Goal: Information Seeking & Learning: Learn about a topic

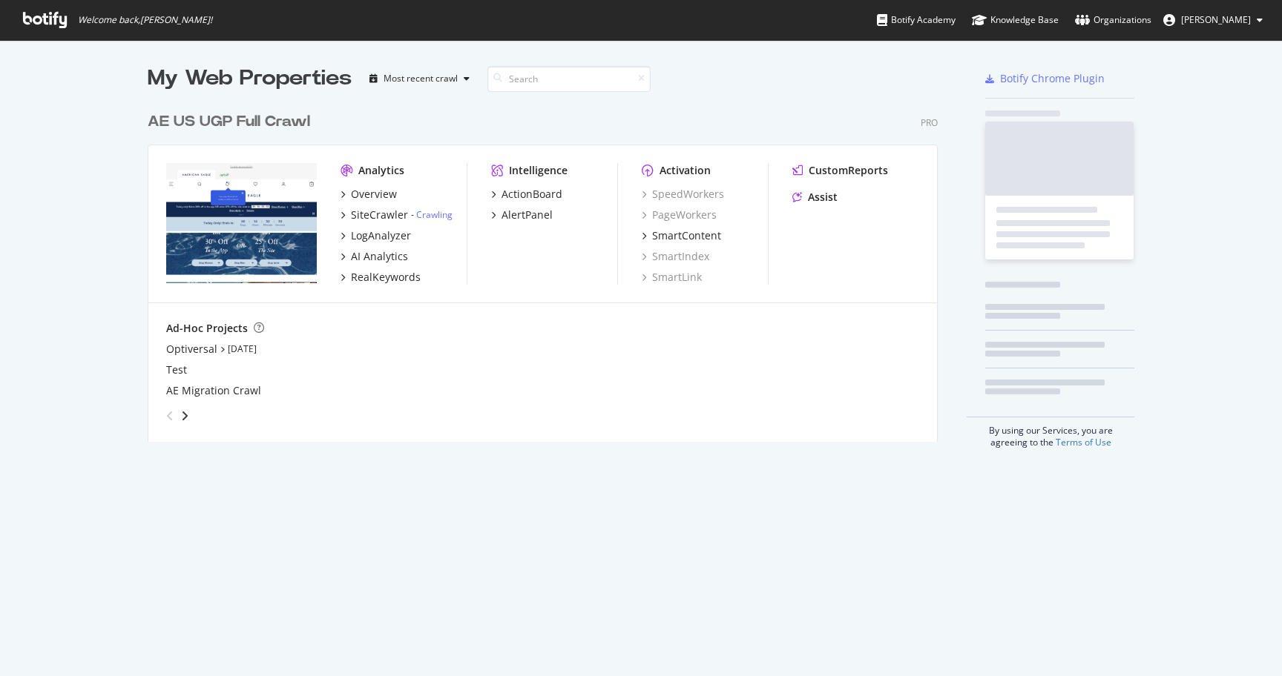
scroll to position [349, 802]
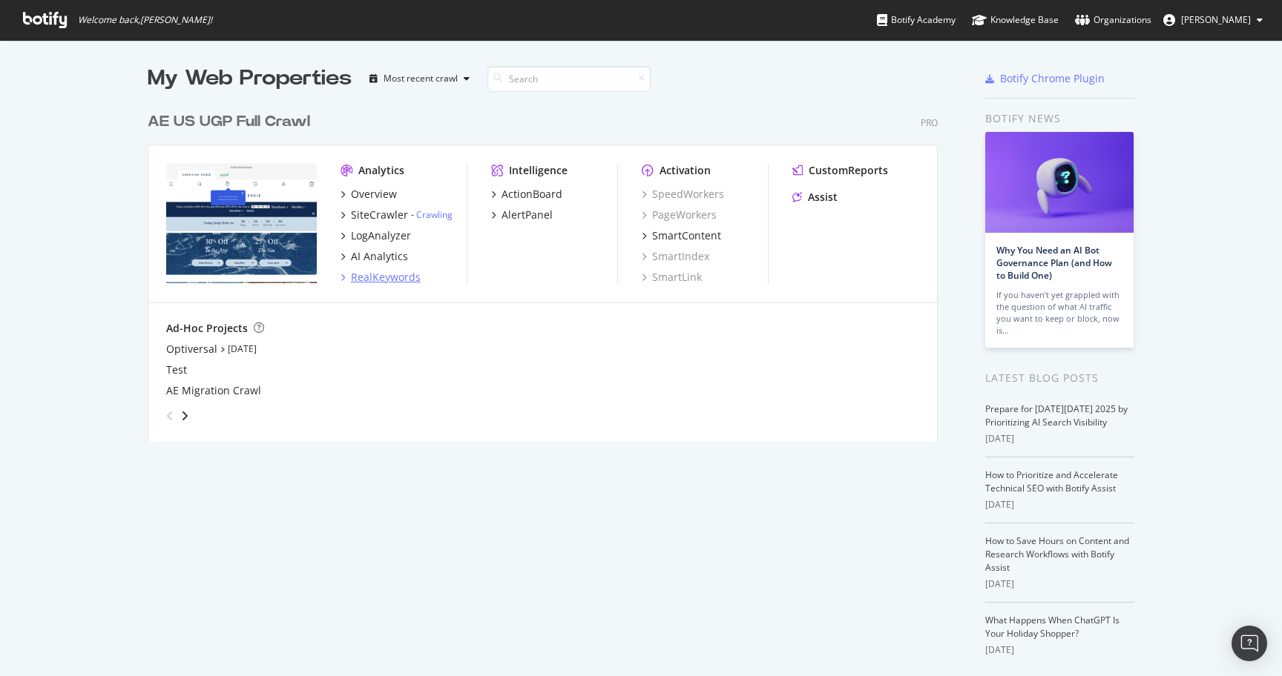
click at [396, 274] on div "RealKeywords" at bounding box center [386, 277] width 70 height 15
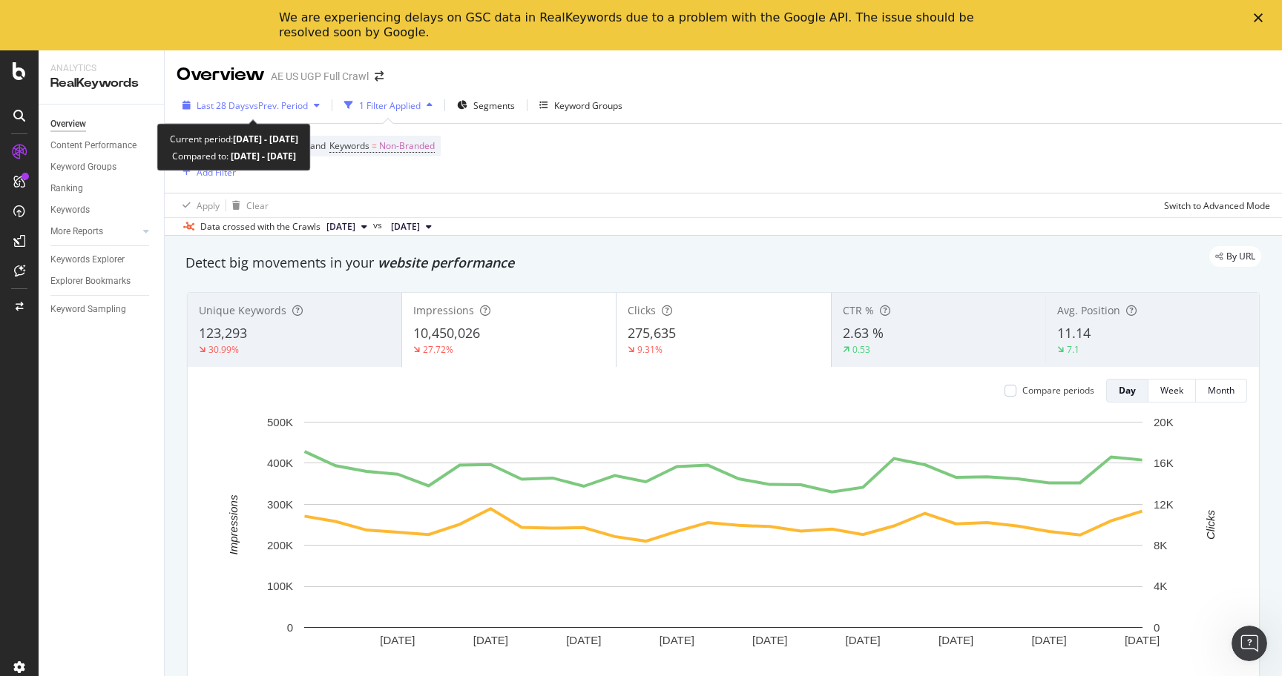
click at [242, 108] on span "Last 28 Days" at bounding box center [223, 105] width 53 height 13
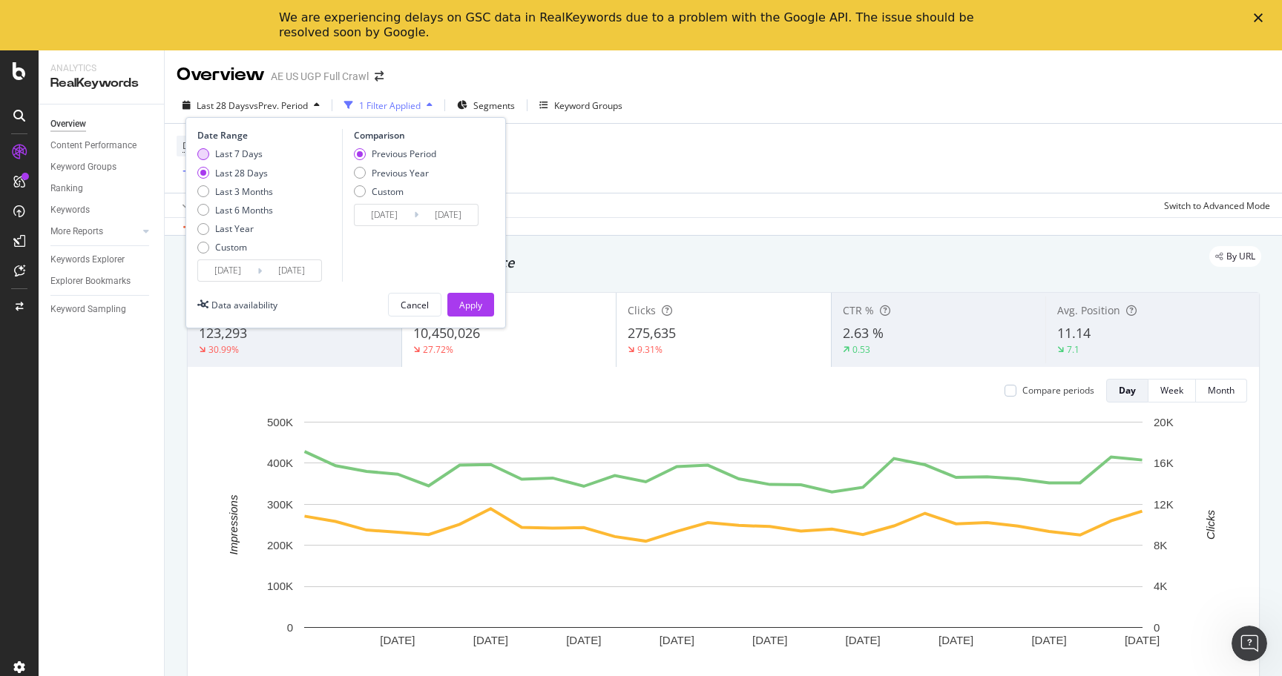
click at [231, 157] on div "Last 7 Days" at bounding box center [238, 154] width 47 height 13
type input "[DATE]"
click at [312, 272] on input "[DATE]" at bounding box center [291, 270] width 59 height 21
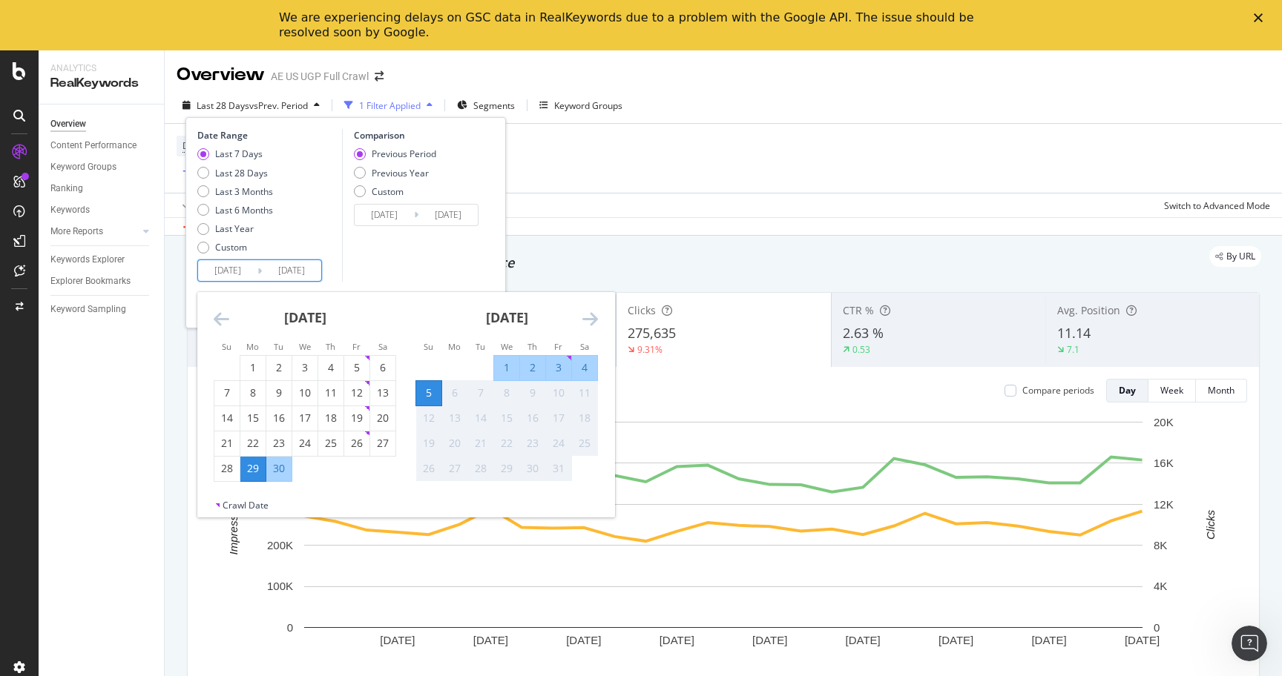
click at [389, 270] on div "Comparison Previous Period Previous Year Custom [DATE] Navigate forward to inte…" at bounding box center [412, 205] width 141 height 153
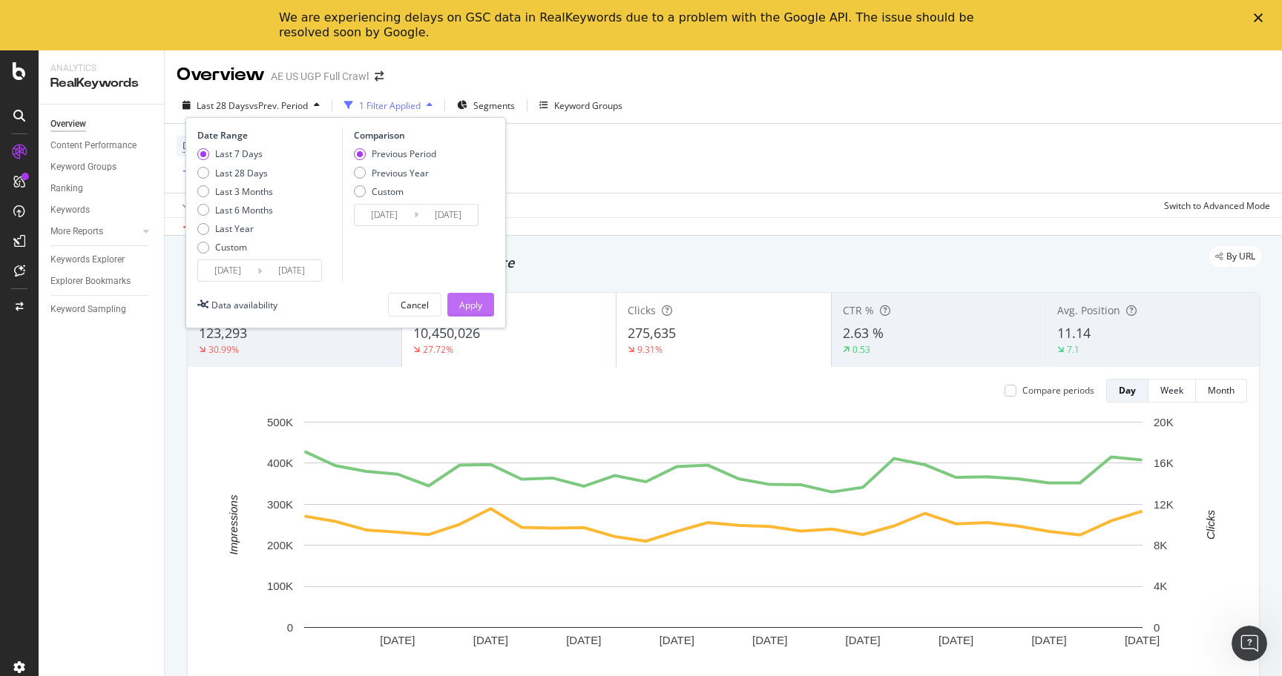
click at [472, 311] on div "Apply" at bounding box center [470, 305] width 23 height 13
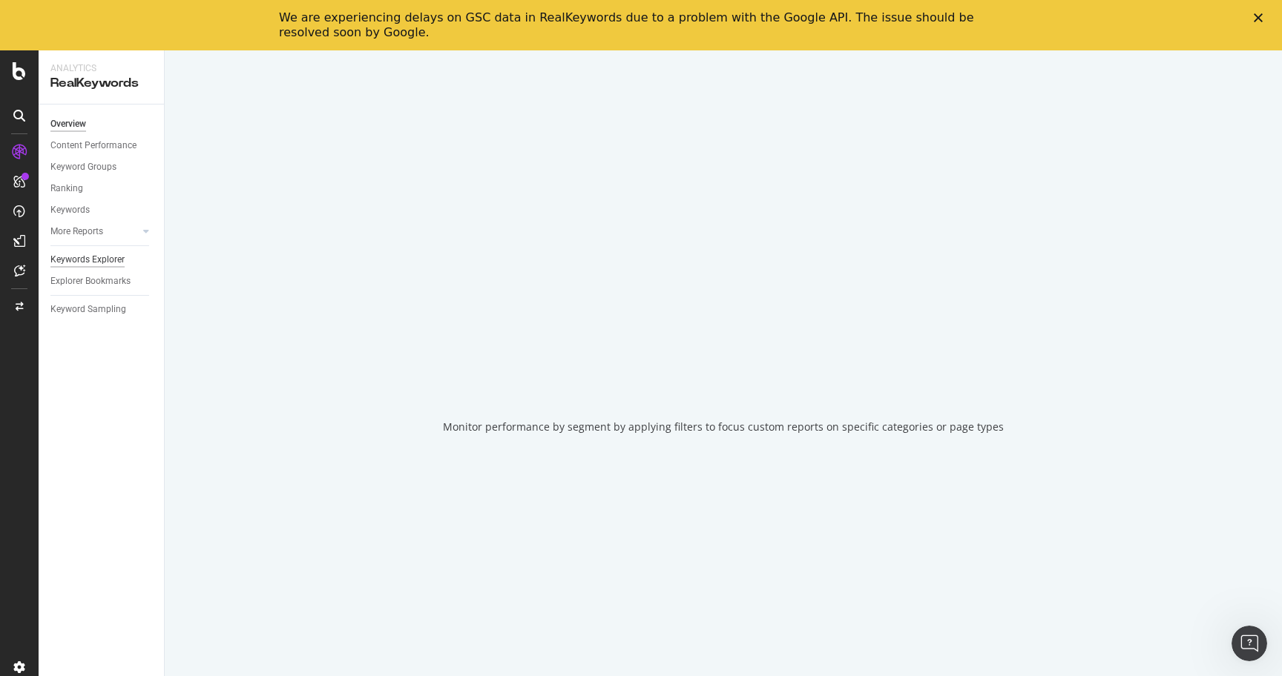
click at [105, 255] on div "Keywords Explorer" at bounding box center [87, 260] width 74 height 16
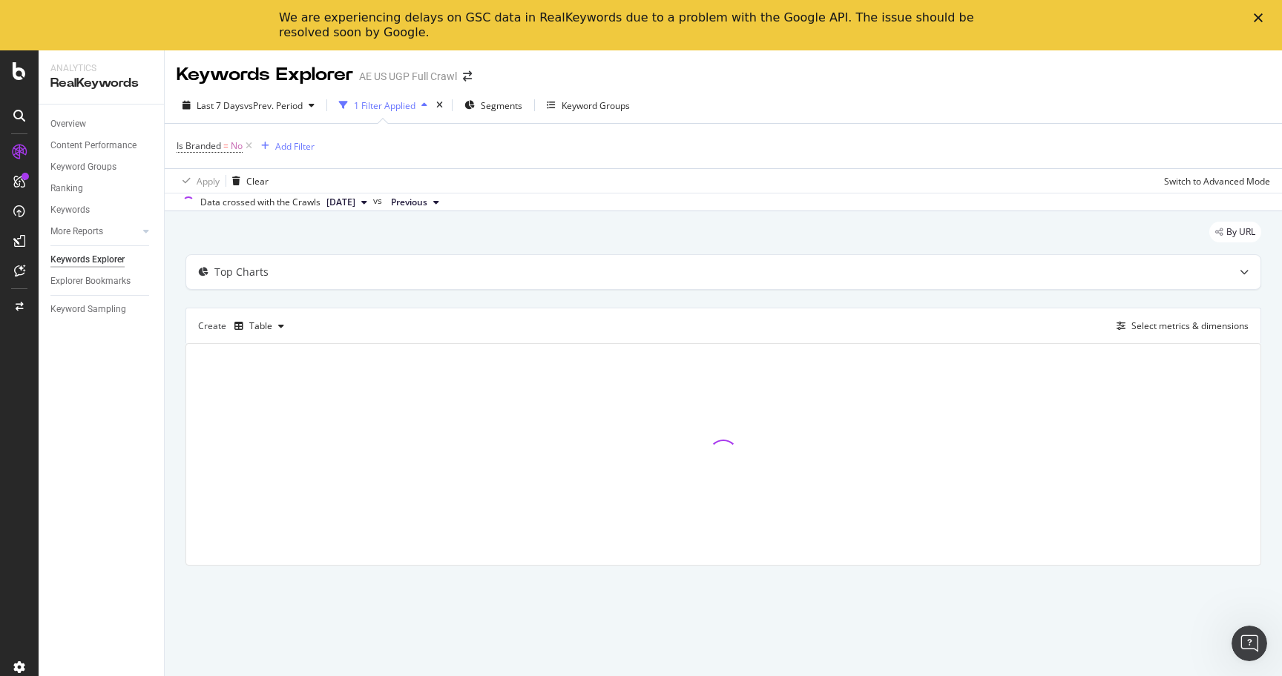
click at [1258, 19] on icon "Close" at bounding box center [1257, 17] width 9 height 9
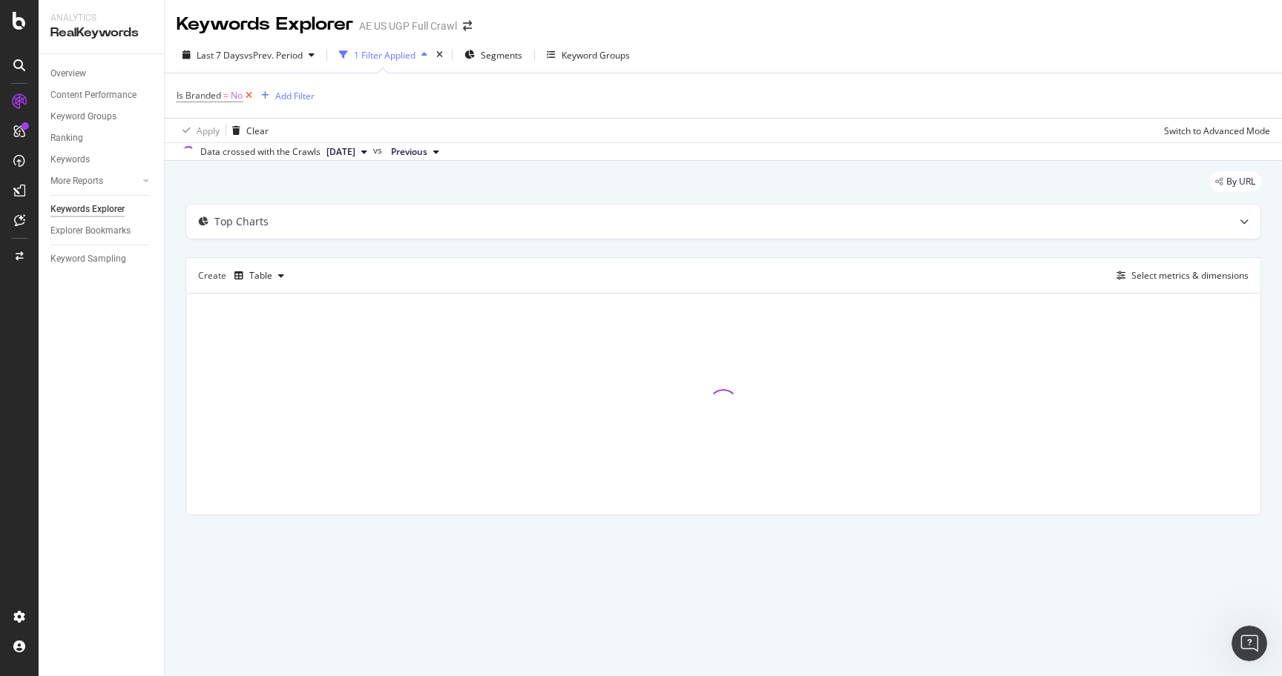
click at [251, 94] on icon at bounding box center [249, 95] width 13 height 15
click at [215, 94] on div "Add Filter" at bounding box center [216, 95] width 39 height 13
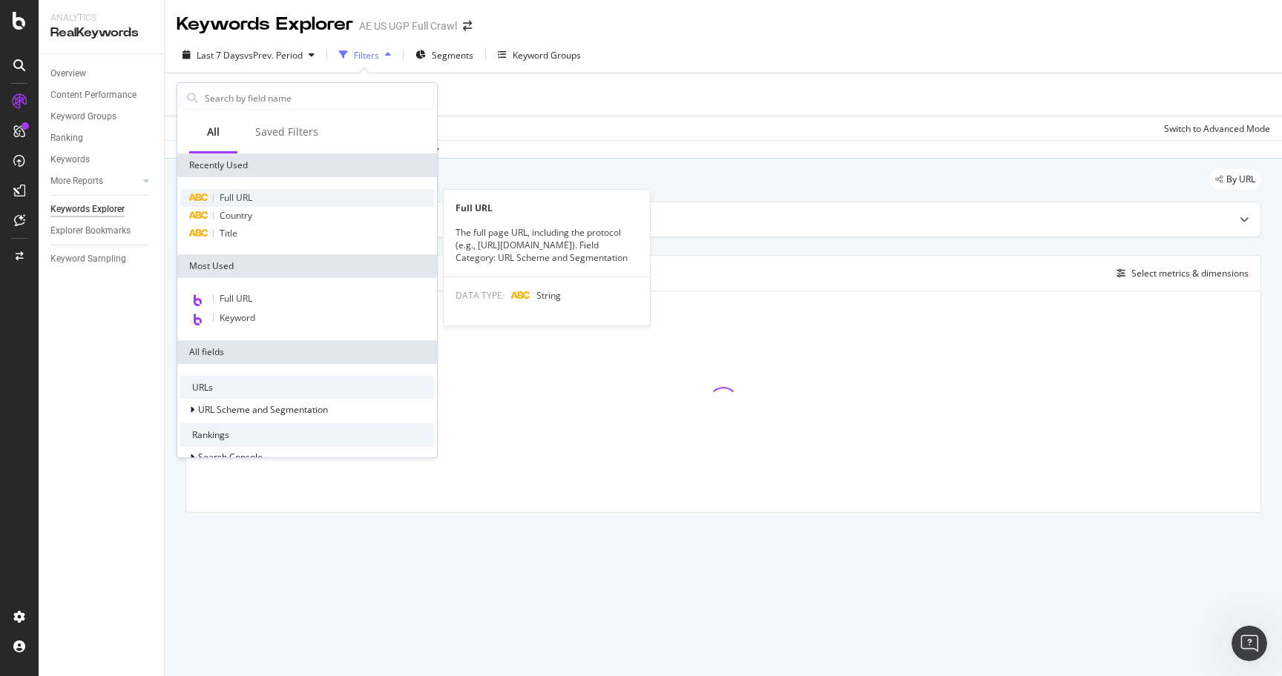
click at [249, 199] on span "Full URL" at bounding box center [236, 197] width 33 height 13
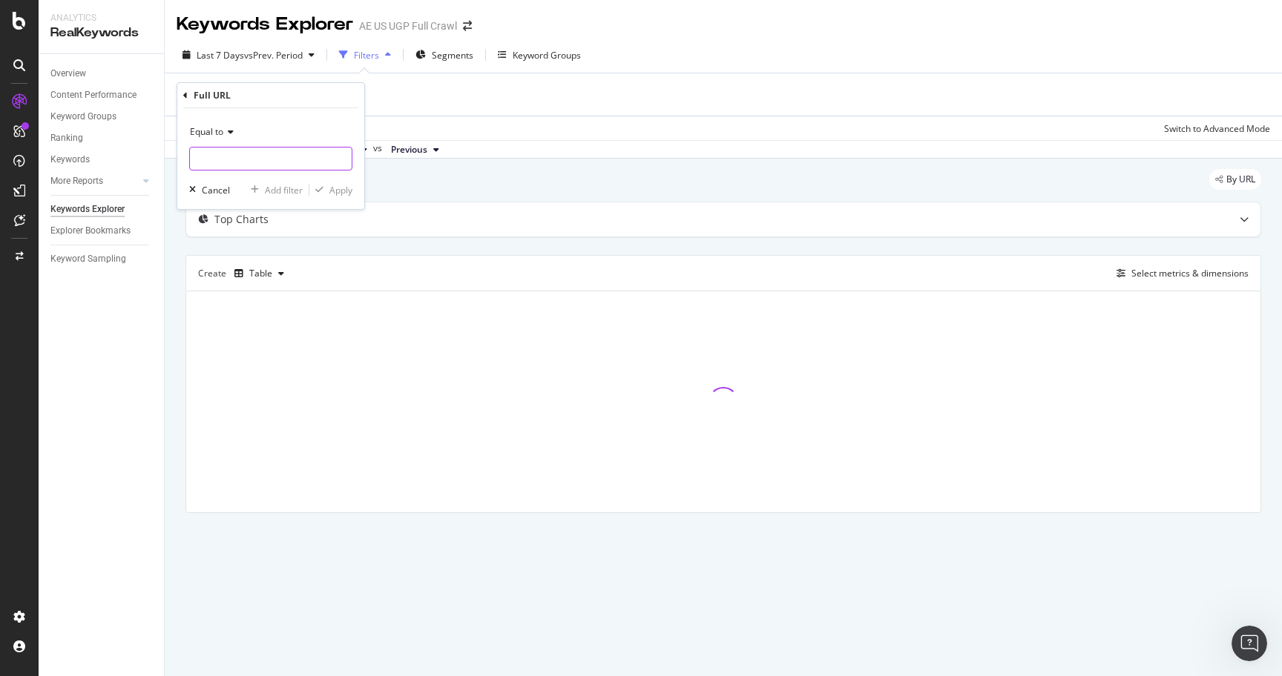
click at [255, 157] on input "text" at bounding box center [271, 159] width 162 height 24
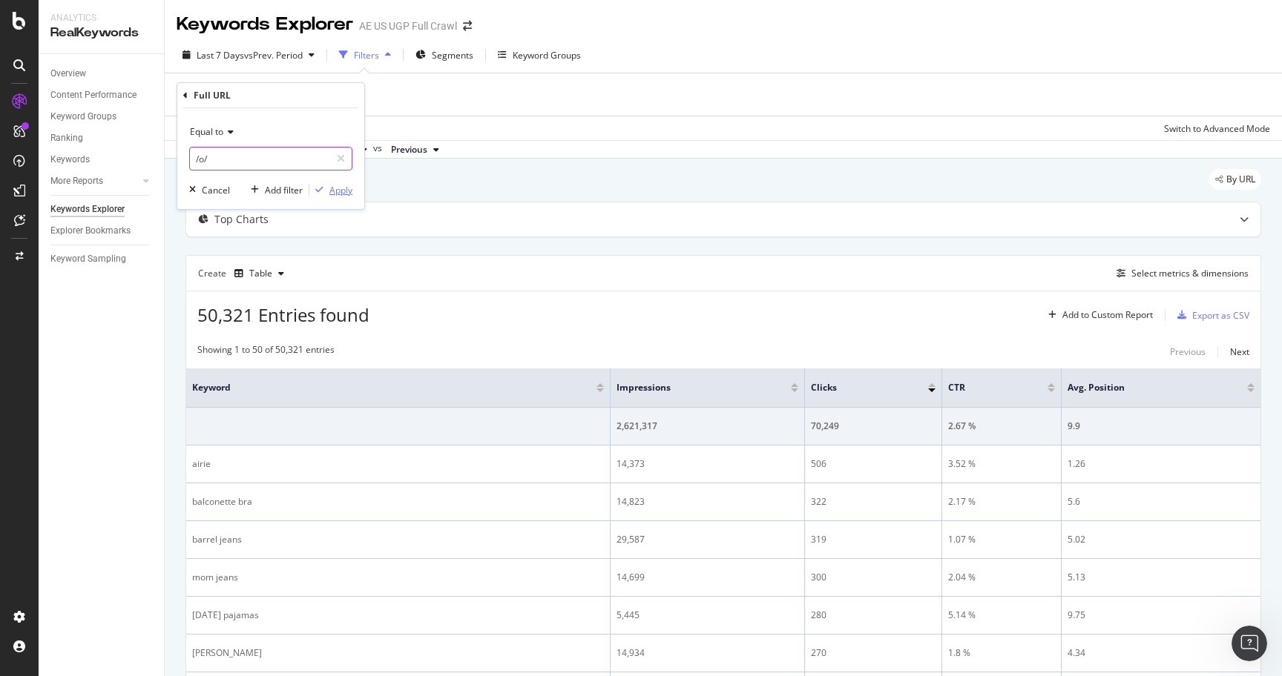
type input "/o/"
click at [338, 188] on div "Apply" at bounding box center [340, 190] width 23 height 13
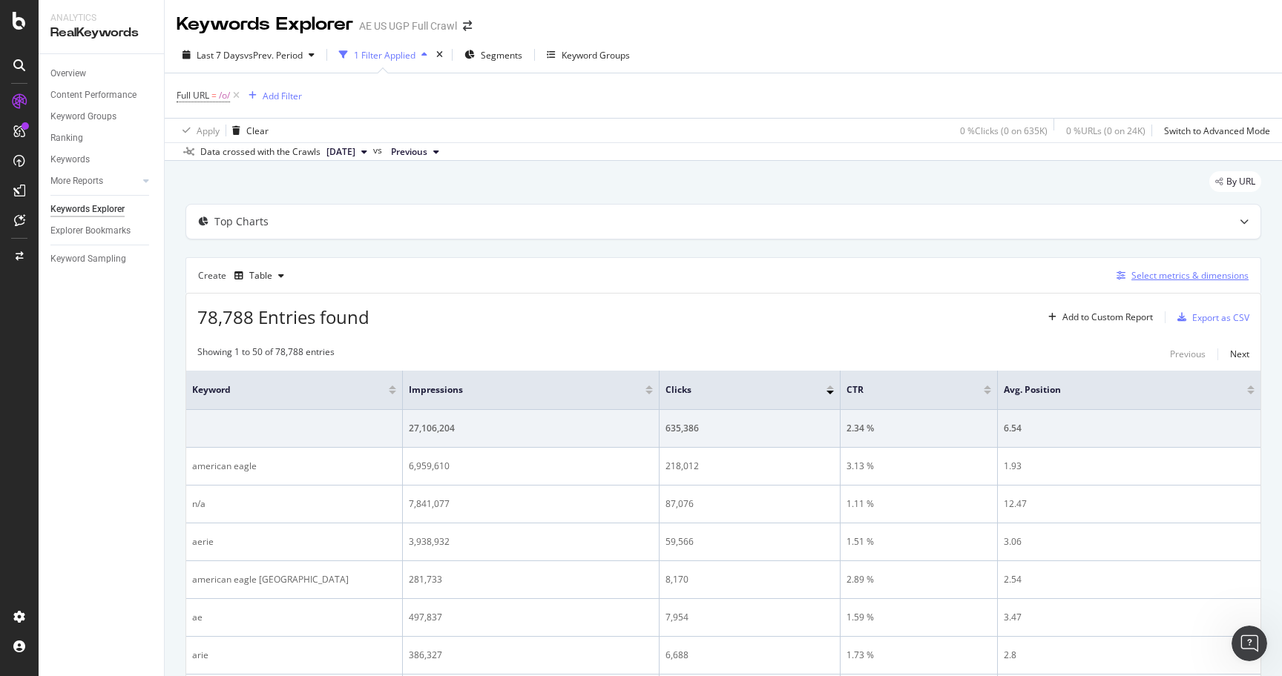
click at [1157, 277] on div "Select metrics & dimensions" at bounding box center [1189, 275] width 117 height 13
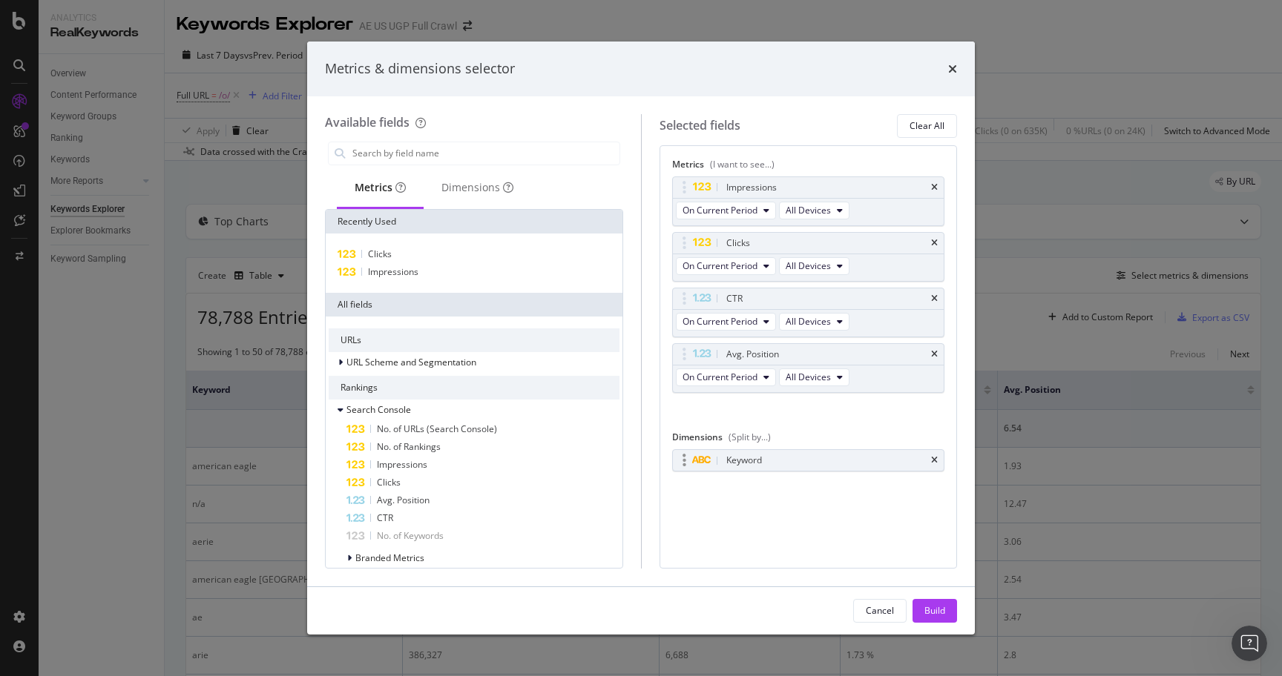
click at [933, 455] on div "Keyword" at bounding box center [808, 460] width 271 height 21
click at [400, 156] on input "modal" at bounding box center [485, 153] width 268 height 22
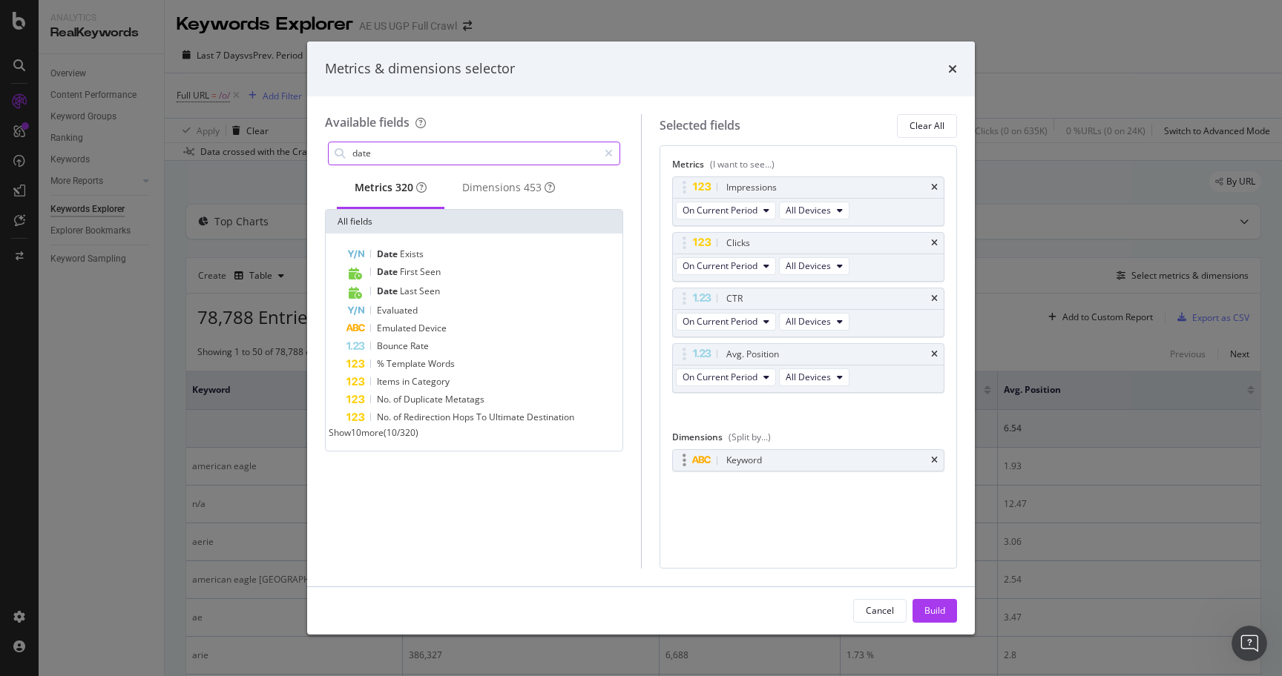
type input "date"
click at [938, 461] on div "Keyword" at bounding box center [808, 460] width 271 height 21
click at [524, 188] on div "Dimensions 453" at bounding box center [508, 187] width 93 height 15
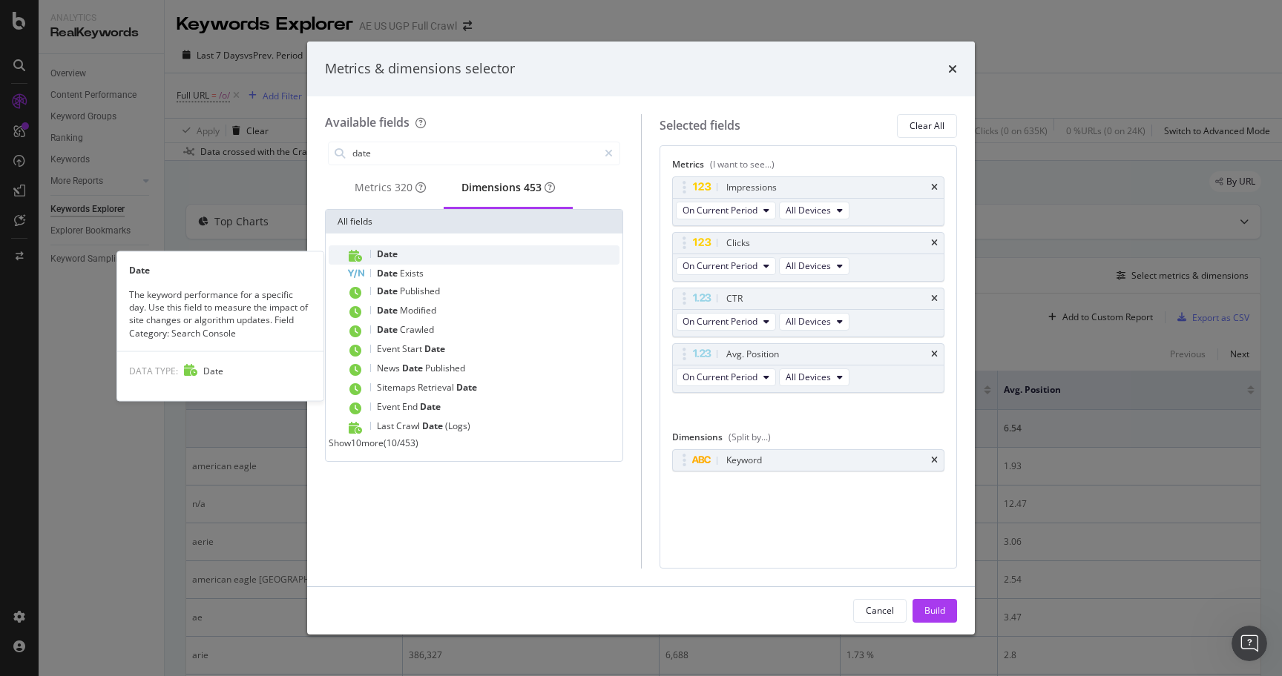
click at [423, 257] on div "Date" at bounding box center [482, 255] width 273 height 19
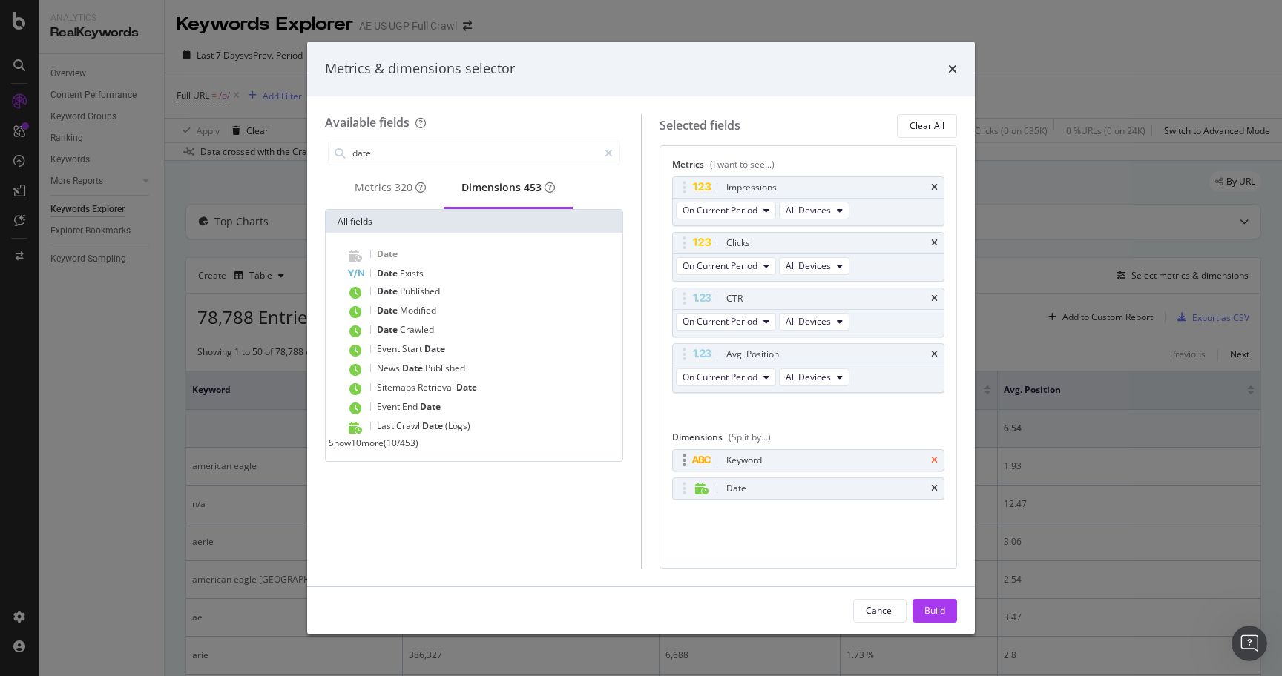
click at [935, 459] on icon "times" at bounding box center [934, 460] width 7 height 9
click at [931, 297] on icon "times" at bounding box center [934, 298] width 7 height 9
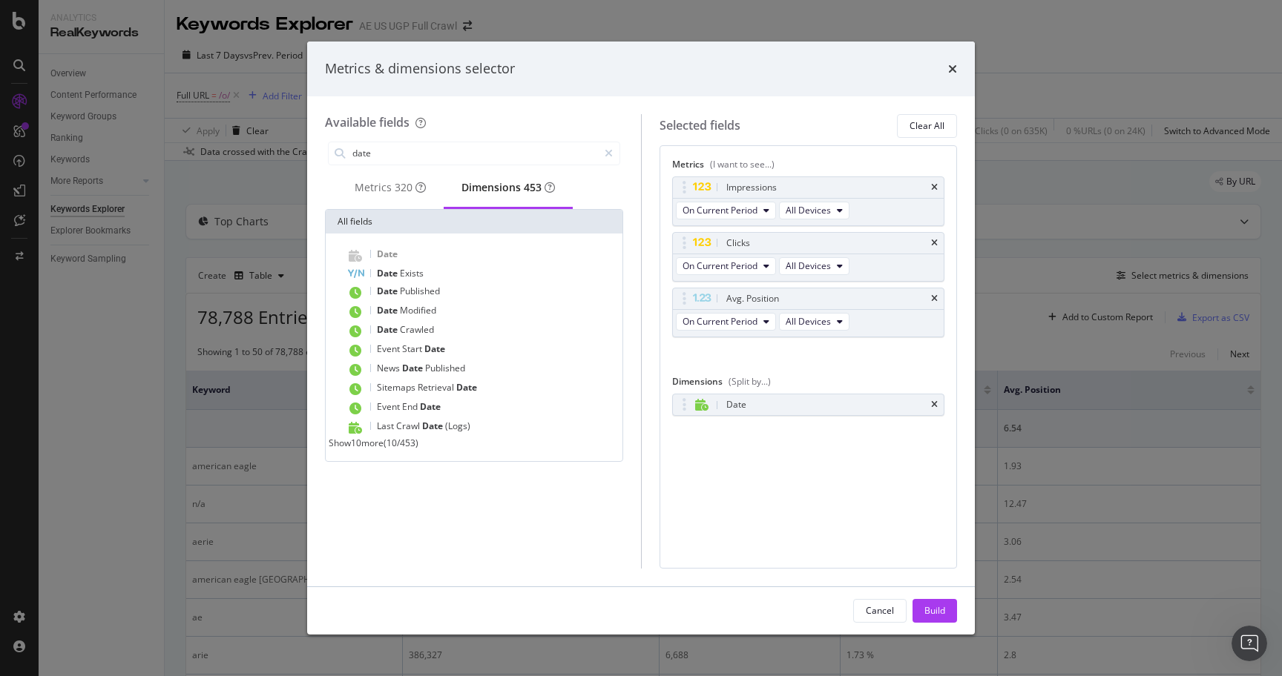
click at [931, 297] on icon "times" at bounding box center [934, 298] width 7 height 9
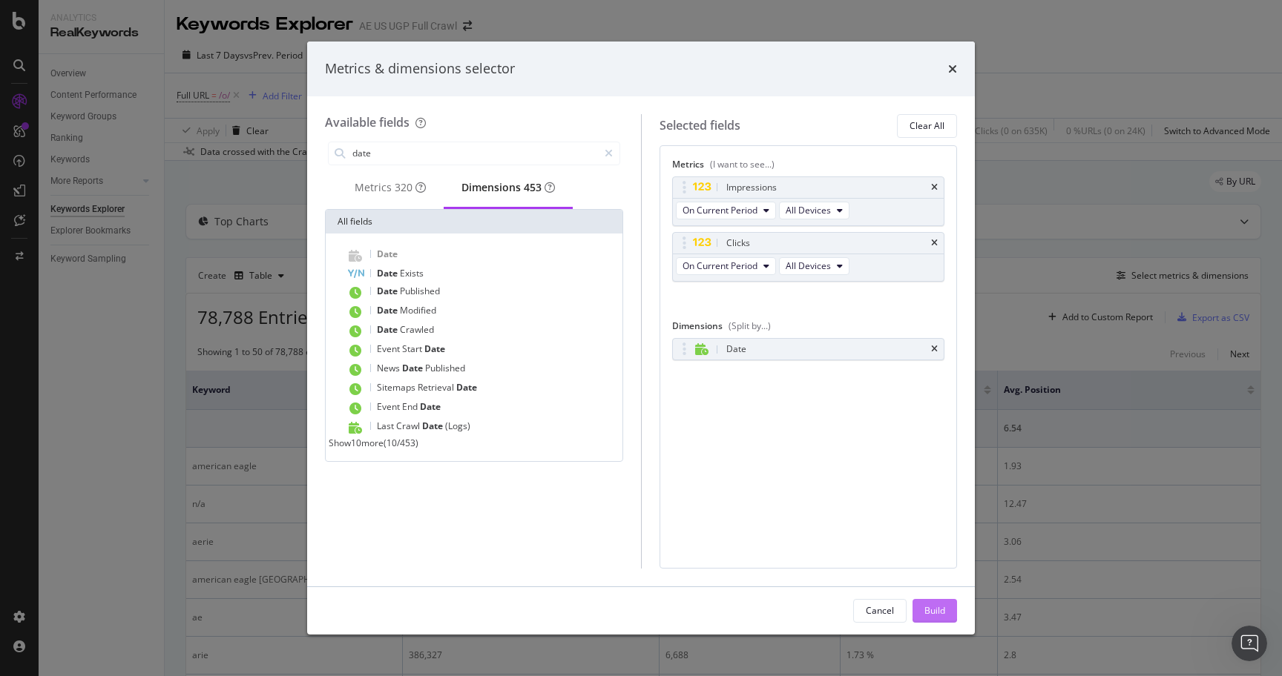
click at [945, 613] on button "Build" at bounding box center [934, 611] width 45 height 24
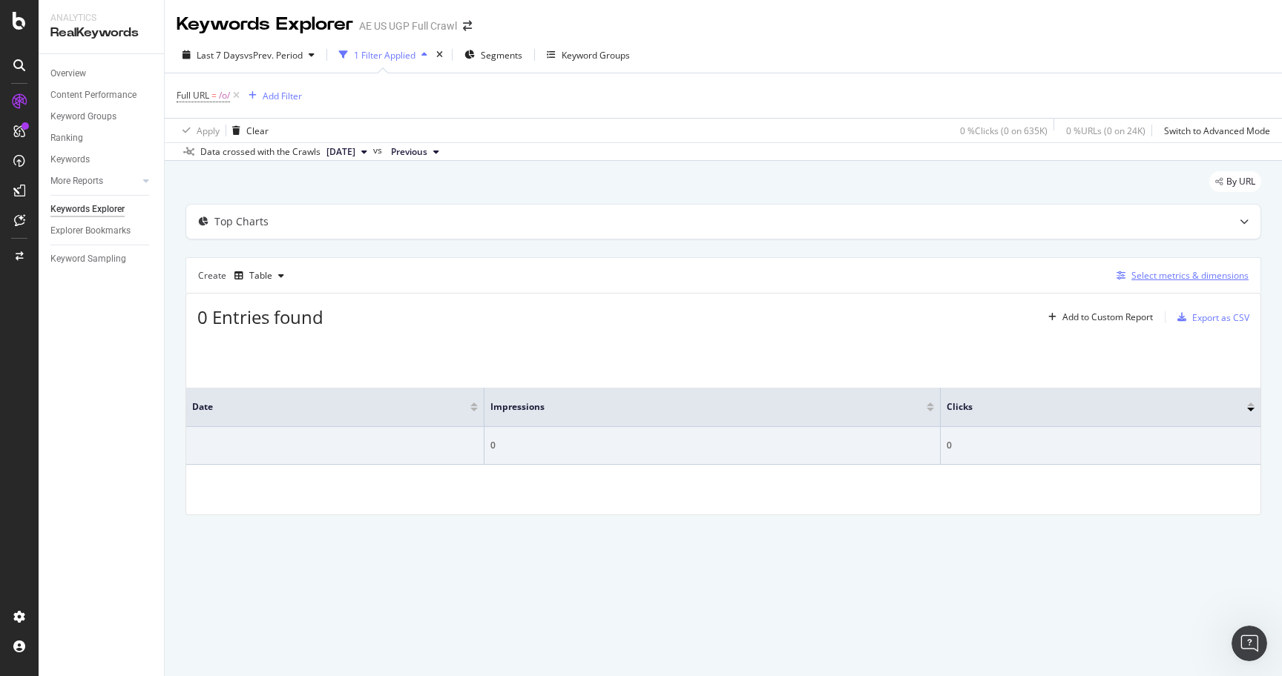
click at [1191, 280] on div "Select metrics & dimensions" at bounding box center [1189, 275] width 117 height 13
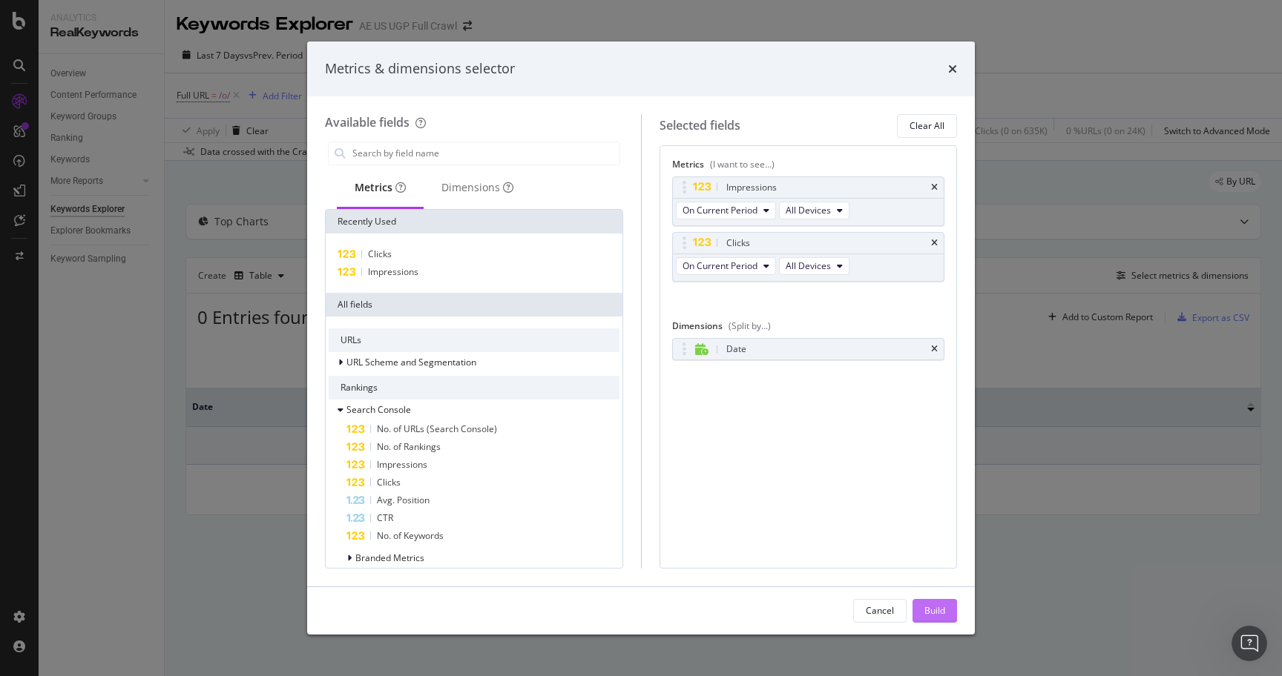
click at [941, 612] on div "Build" at bounding box center [934, 610] width 21 height 13
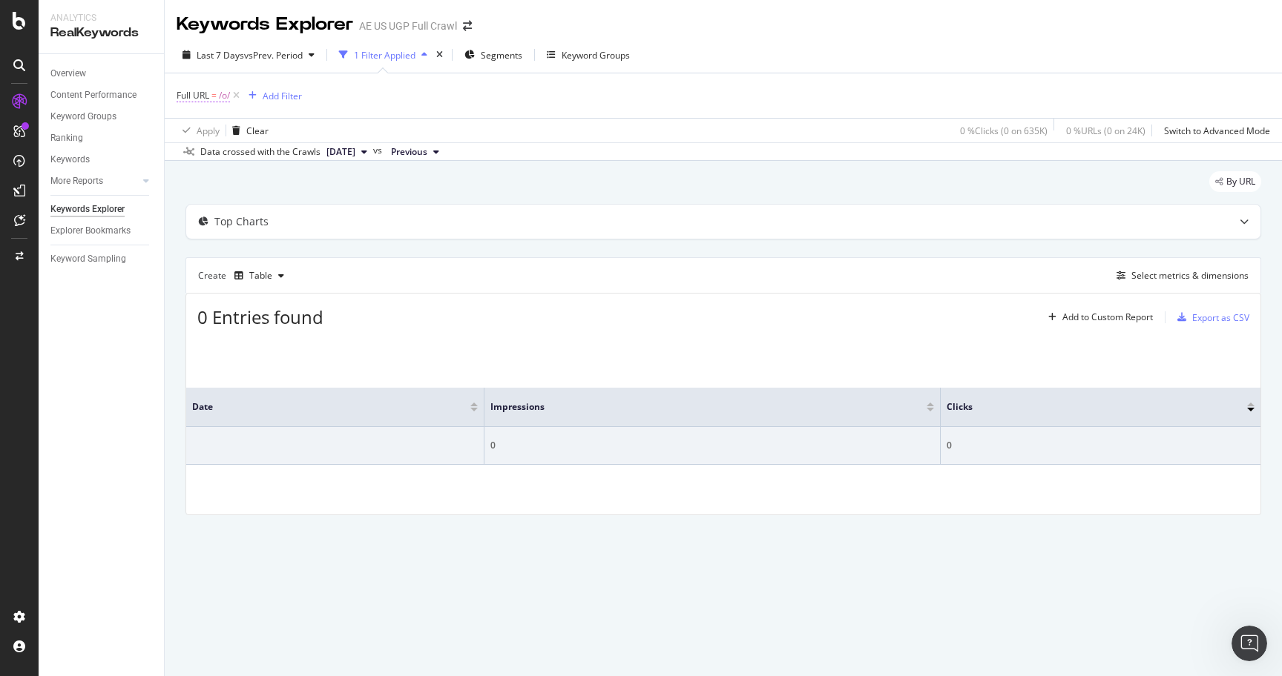
click at [206, 102] on span "Full URL" at bounding box center [193, 95] width 33 height 13
click at [209, 129] on span "Equal to" at bounding box center [206, 131] width 33 height 13
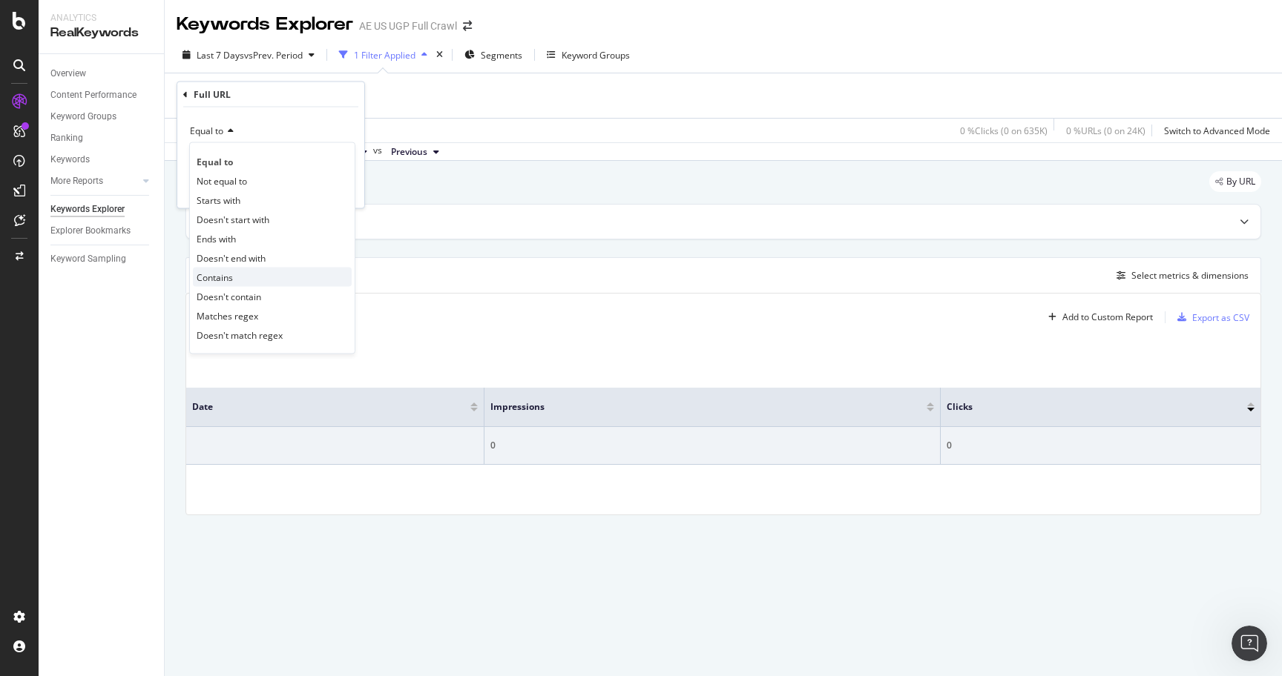
click at [240, 274] on div "Contains" at bounding box center [272, 277] width 159 height 19
click at [347, 186] on div "Apply" at bounding box center [340, 188] width 23 height 13
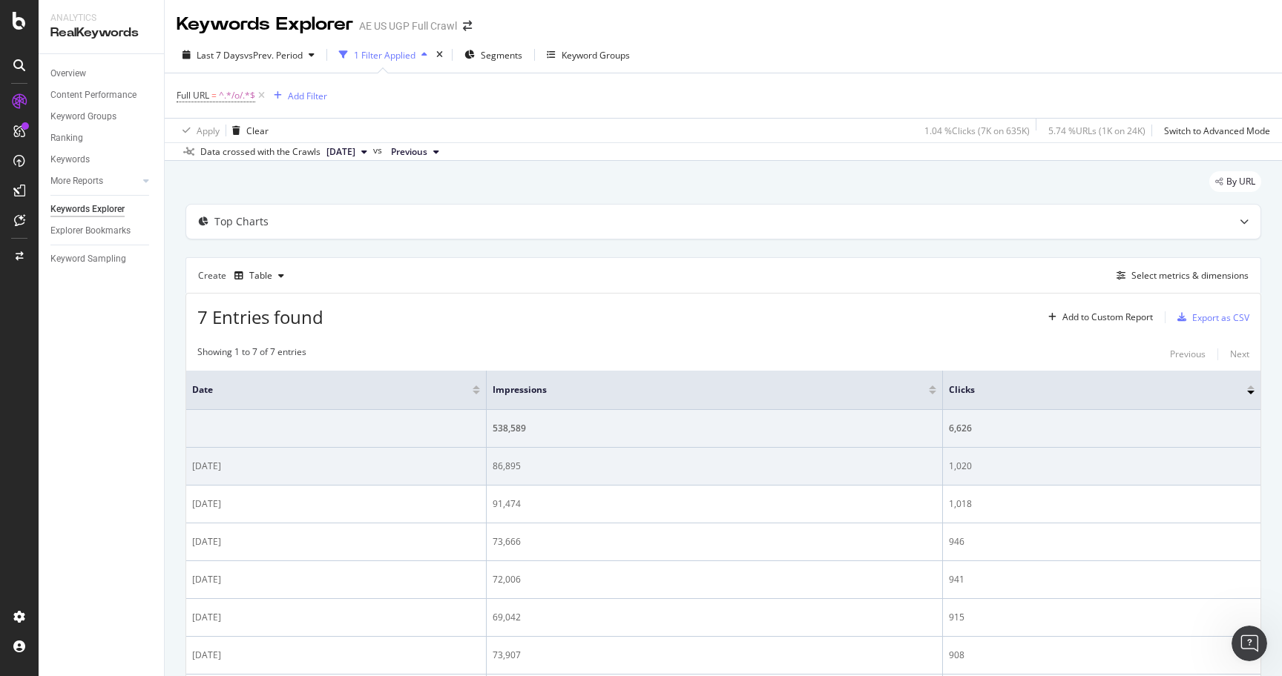
click at [495, 469] on div "86,895" at bounding box center [714, 466] width 444 height 13
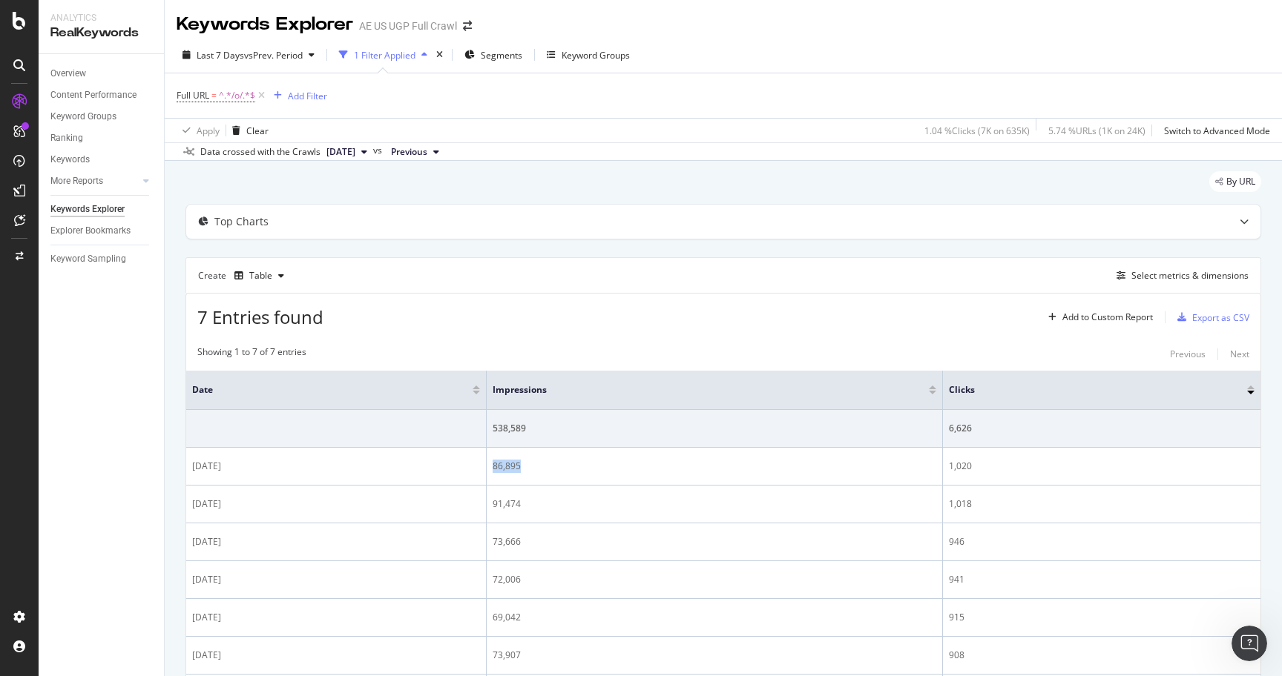
copy div "86,895"
